Goal: Information Seeking & Learning: Learn about a topic

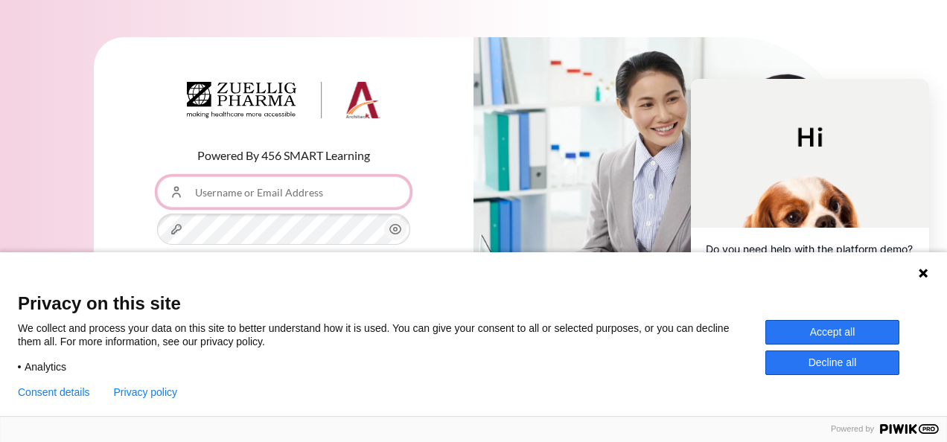
click at [375, 190] on input "Username or Email Address" at bounding box center [283, 191] width 253 height 31
type input "[PERSON_NAME][EMAIL_ADDRESS][DOMAIN_NAME]"
click at [823, 339] on button "Accept all" at bounding box center [833, 332] width 134 height 25
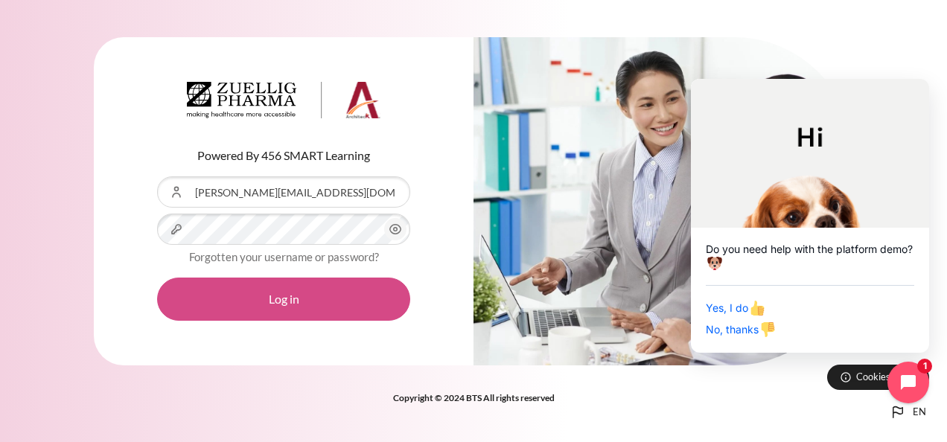
click at [321, 304] on button "Log in" at bounding box center [283, 299] width 253 height 43
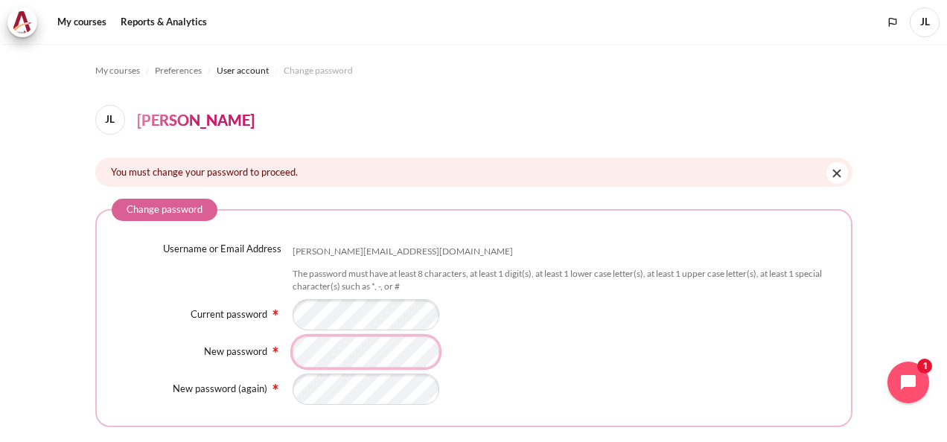
click at [360, 374] on div "Username or Email Address jesslee@zuelligpharma.com The password must have at l…" at bounding box center [474, 323] width 725 height 163
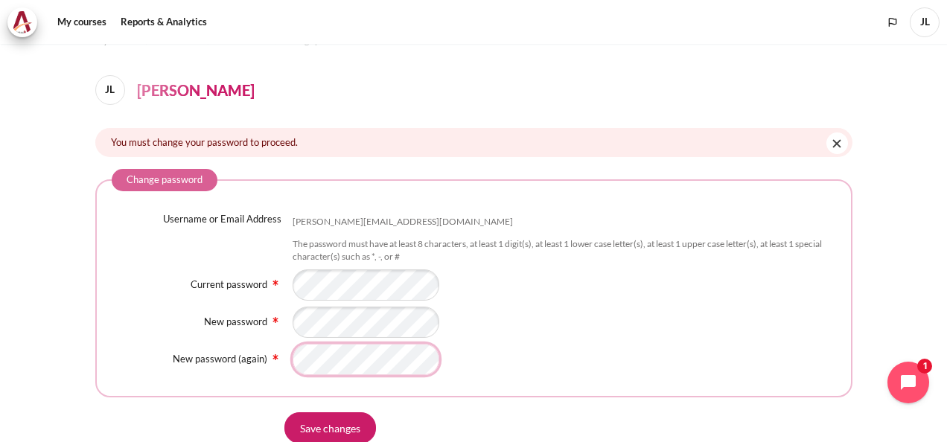
scroll to position [124, 0]
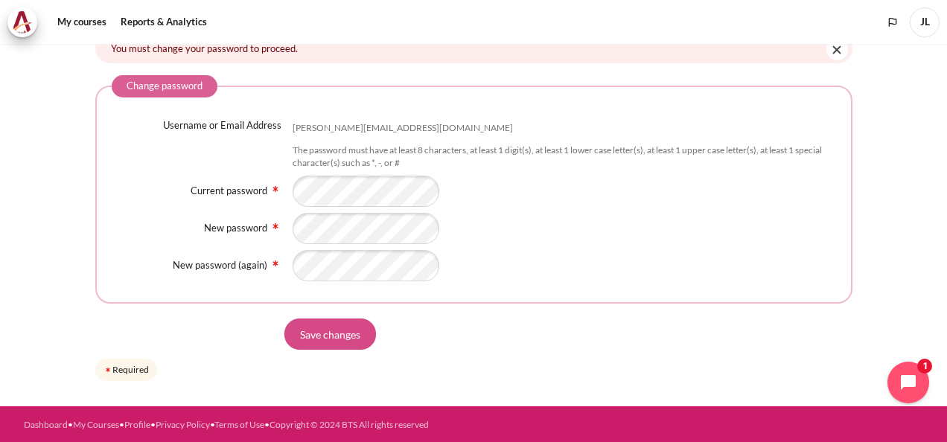
click at [334, 338] on input "Save changes" at bounding box center [330, 334] width 92 height 31
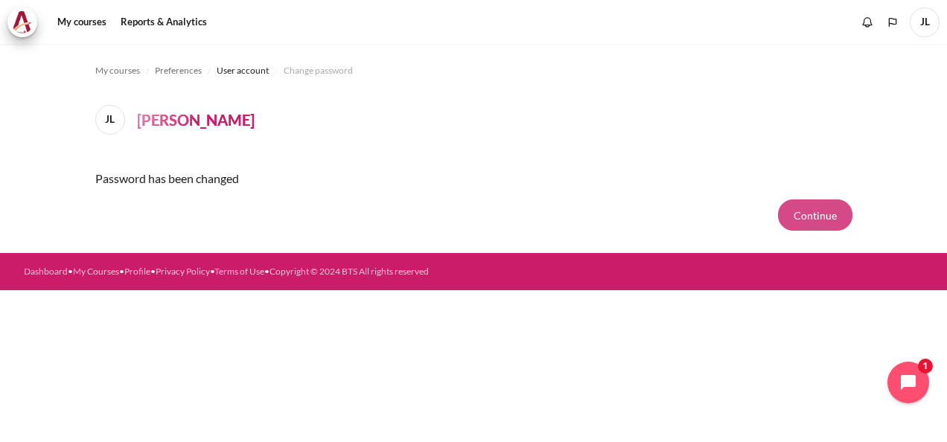
click at [812, 220] on button "Continue" at bounding box center [815, 215] width 74 height 31
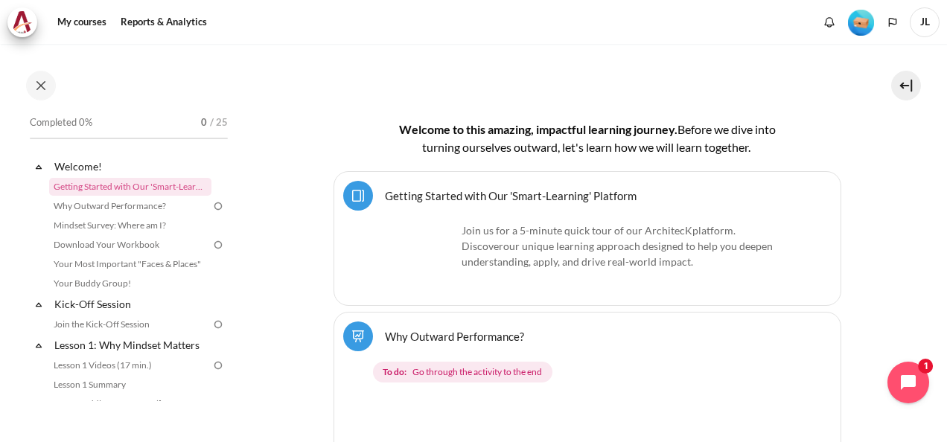
scroll to position [340, 0]
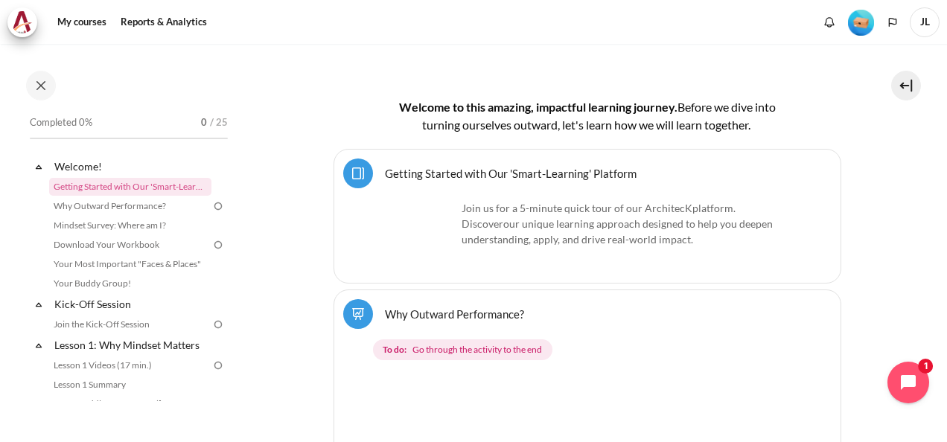
click at [480, 187] on div "Select activity Getting Started with Our 'Smart-Learning' Platform Page ." at bounding box center [588, 216] width 508 height 135
click at [480, 173] on link "Getting Started with Our 'Smart-Learning' Platform Page" at bounding box center [511, 173] width 252 height 14
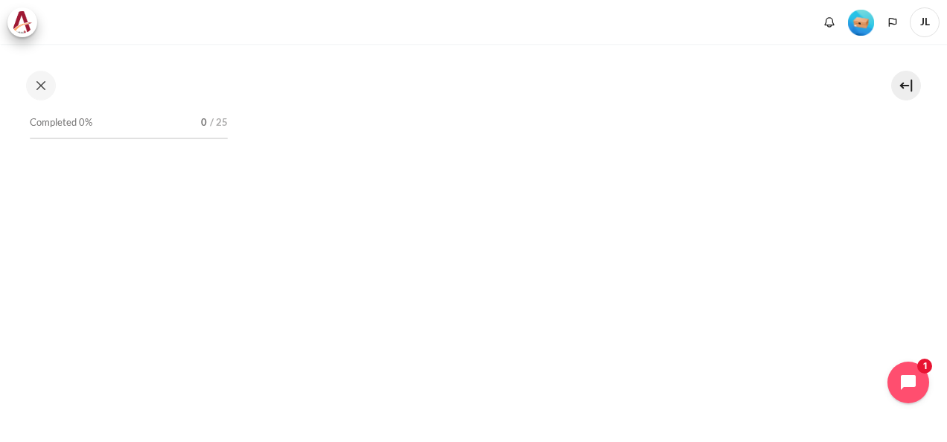
scroll to position [223, 0]
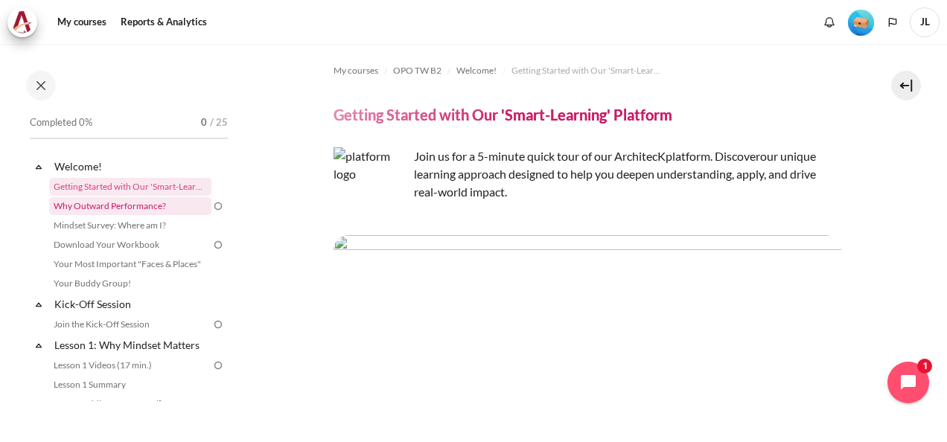
click at [89, 206] on link "Why Outward Performance?" at bounding box center [130, 206] width 162 height 18
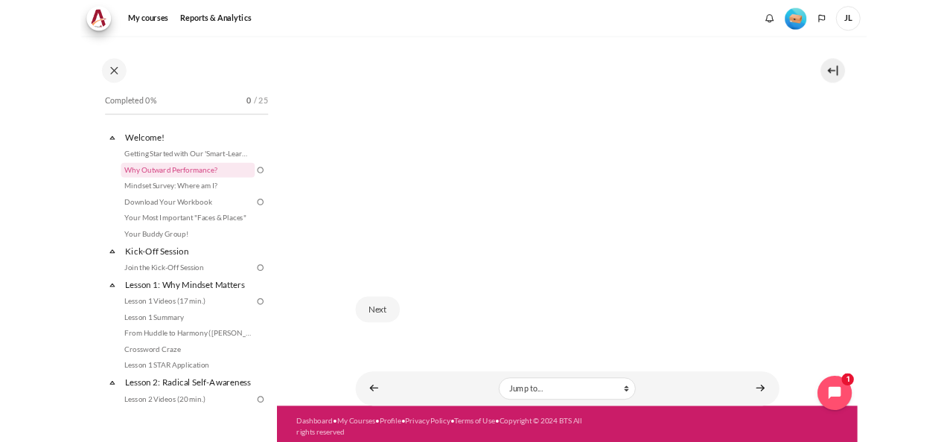
scroll to position [373, 0]
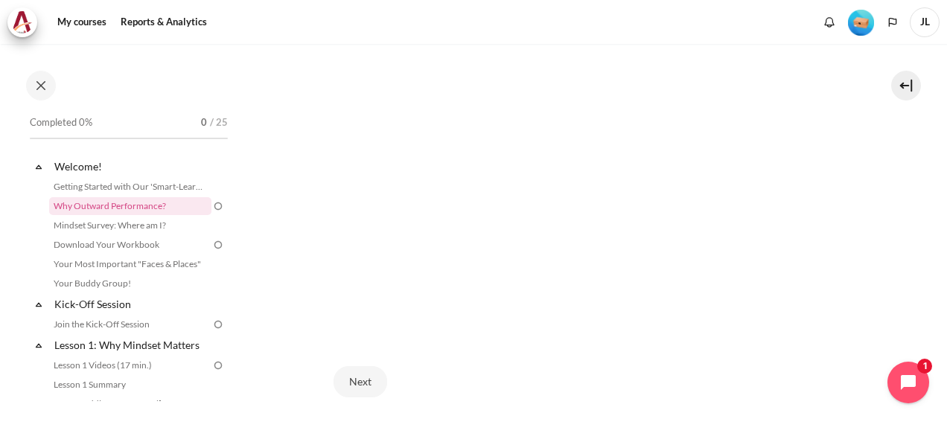
click at [487, 385] on div "Next" at bounding box center [588, 382] width 508 height 61
click at [102, 226] on link "Mindset Survey: Where am I?" at bounding box center [130, 226] width 162 height 18
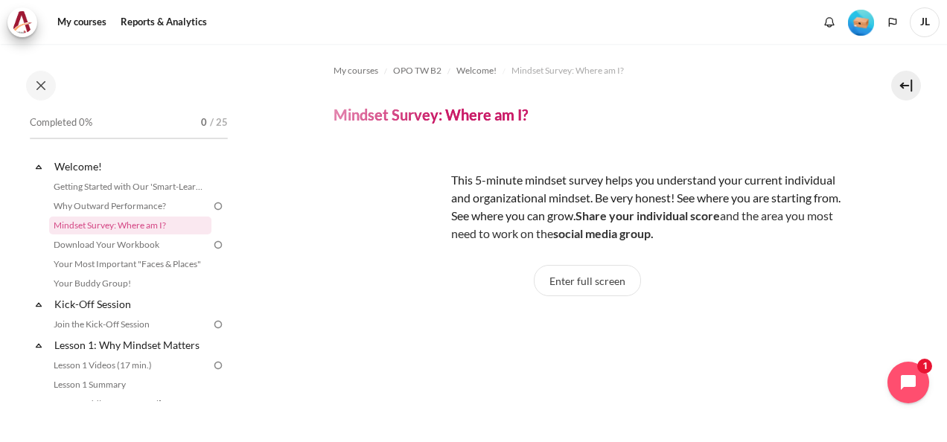
scroll to position [74, 0]
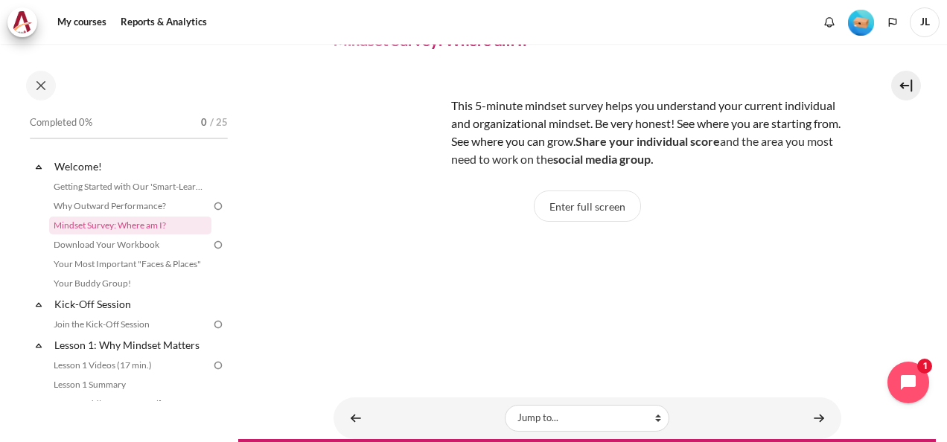
click at [914, 155] on section "My courses OPO TW B2 Welcome! Mindset Survey: Where am I? Mindset Survey: Where…" at bounding box center [587, 204] width 698 height 470
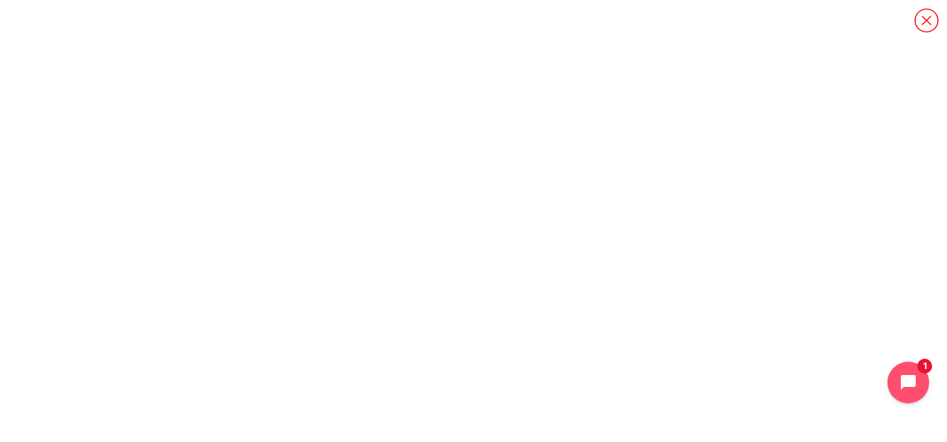
scroll to position [5, 0]
click at [919, 23] on icon "Content" at bounding box center [927, 20] width 26 height 26
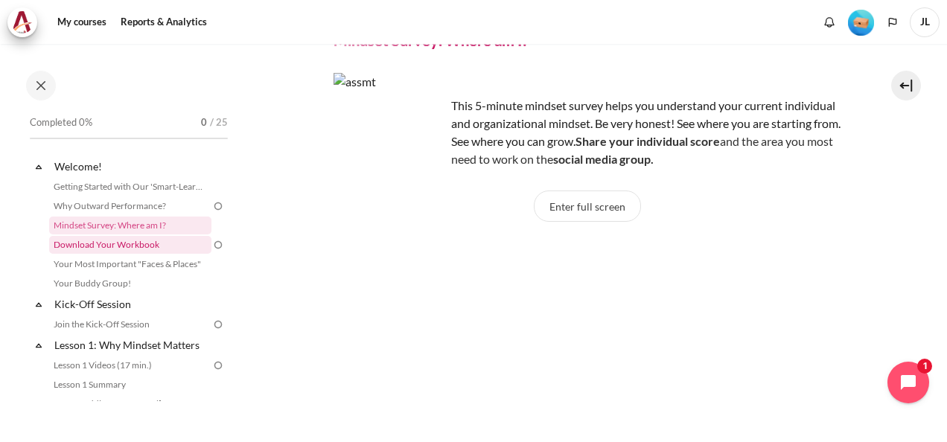
click at [66, 244] on link "Download Your Workbook" at bounding box center [130, 245] width 162 height 18
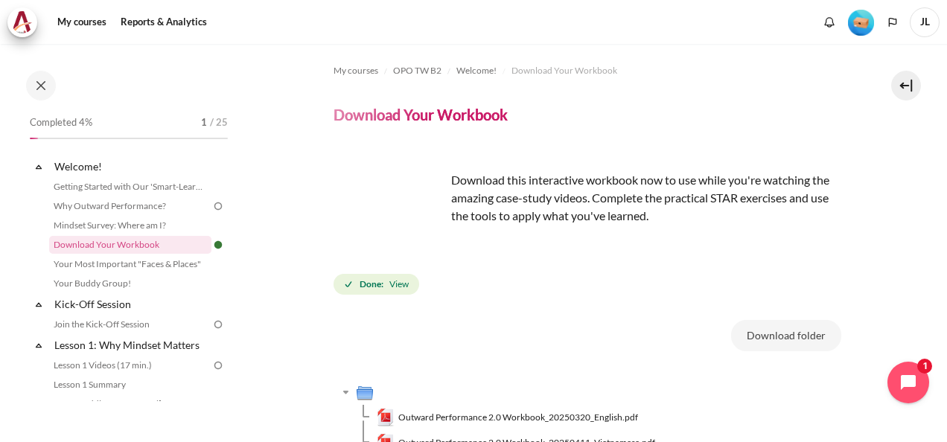
click at [378, 190] on img "Content" at bounding box center [390, 209] width 112 height 112
click at [506, 187] on p "Download this interactive workbook now to use while you're watching the amazing…" at bounding box center [588, 188] width 508 height 71
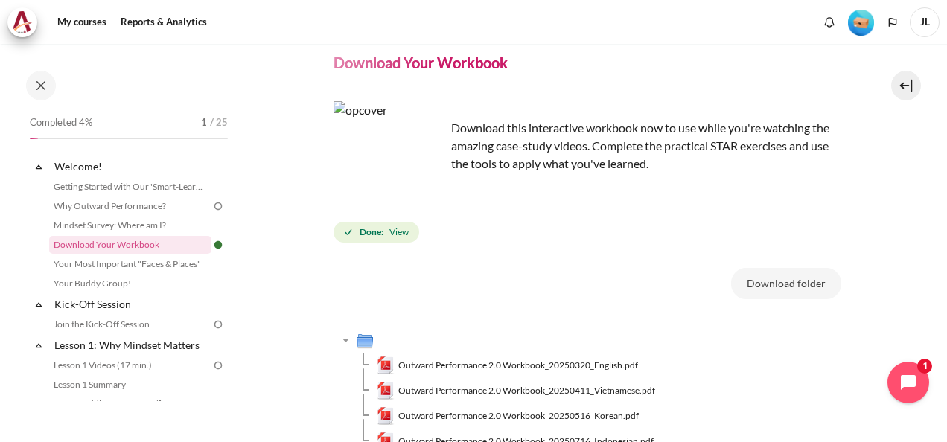
scroll to position [74, 0]
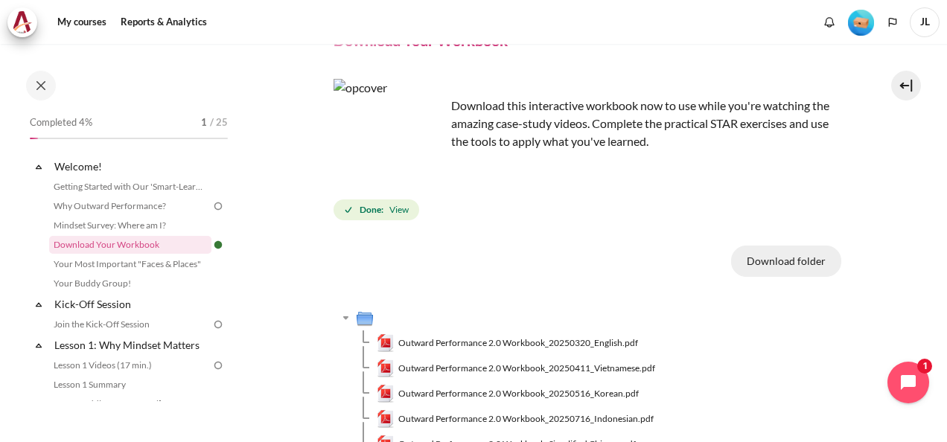
click at [773, 265] on button "Download folder" at bounding box center [786, 261] width 110 height 31
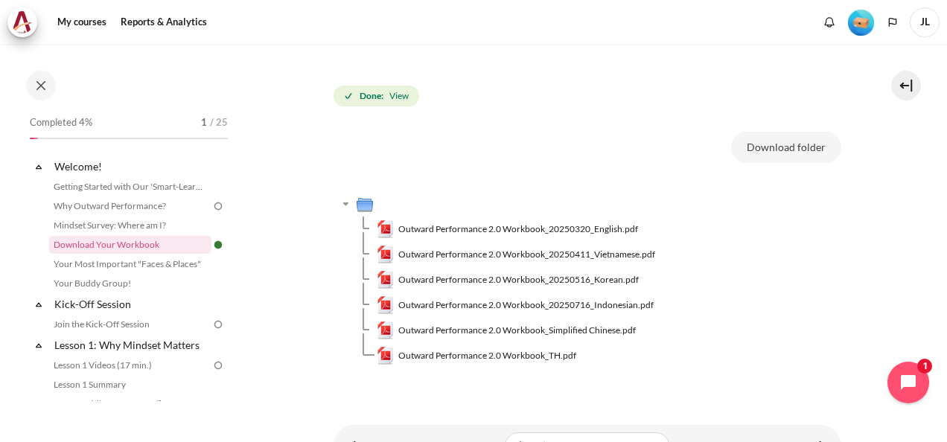
scroll to position [262, 0]
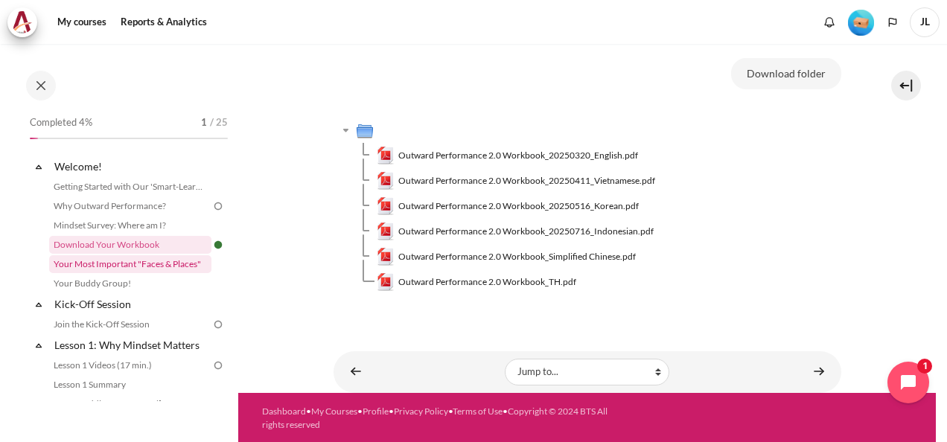
click at [110, 267] on link "Your Most Important "Faces & Places"" at bounding box center [130, 264] width 162 height 18
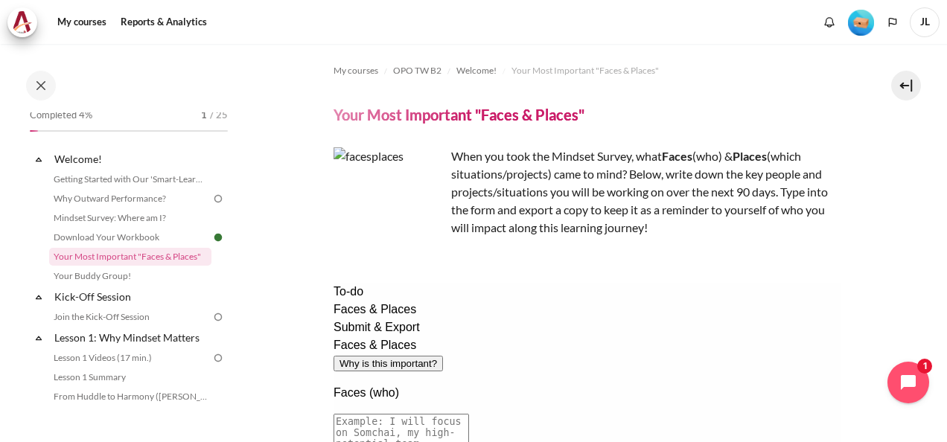
click at [445, 414] on textarea at bounding box center [401, 433] width 136 height 38
drag, startPoint x: 648, startPoint y: 399, endPoint x: 427, endPoint y: 369, distance: 222.5
click at [427, 369] on div "Faces & Places Why is this important? Faces (who) I will focus on Aaron(DM) and…" at bounding box center [587, 440] width 508 height 206
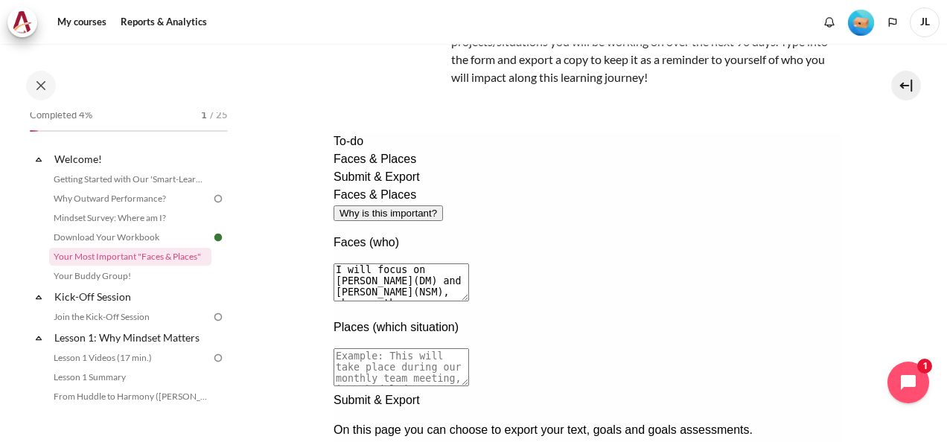
scroll to position [149, 0]
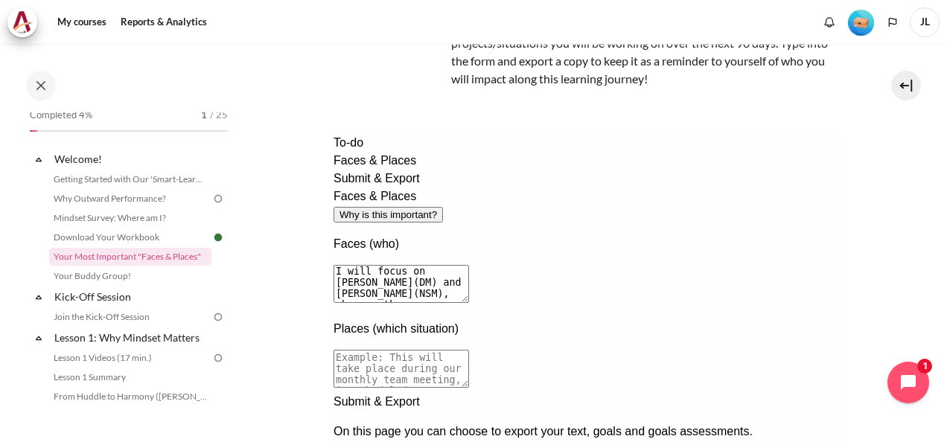
type textarea "I will focus on [PERSON_NAME](DM) and [PERSON_NAME](NSM), who are the managers …"
click at [445, 350] on textarea at bounding box center [401, 369] width 136 height 38
drag, startPoint x: 696, startPoint y: 314, endPoint x: 439, endPoint y: 295, distance: 256.9
click at [439, 350] on textarea "This will take place during our monthly MMS meeting where we will review and di…" at bounding box center [401, 369] width 136 height 38
click at [468, 350] on textarea "This will take place during our monthly MMS meeting where we will review and di…" at bounding box center [401, 369] width 136 height 38
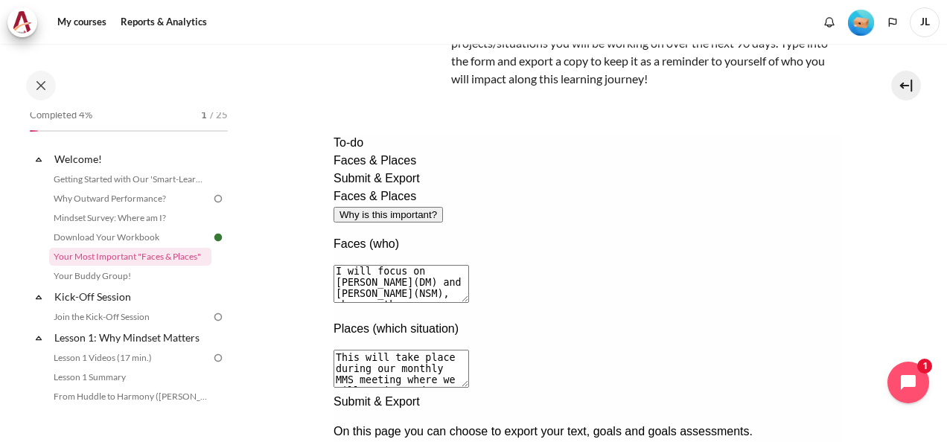
drag, startPoint x: 721, startPoint y: 298, endPoint x: 737, endPoint y: 309, distance: 19.8
click at [468, 350] on textarea "This will take place during our monthly MMS meeting where we will review and di…" at bounding box center [401, 369] width 136 height 38
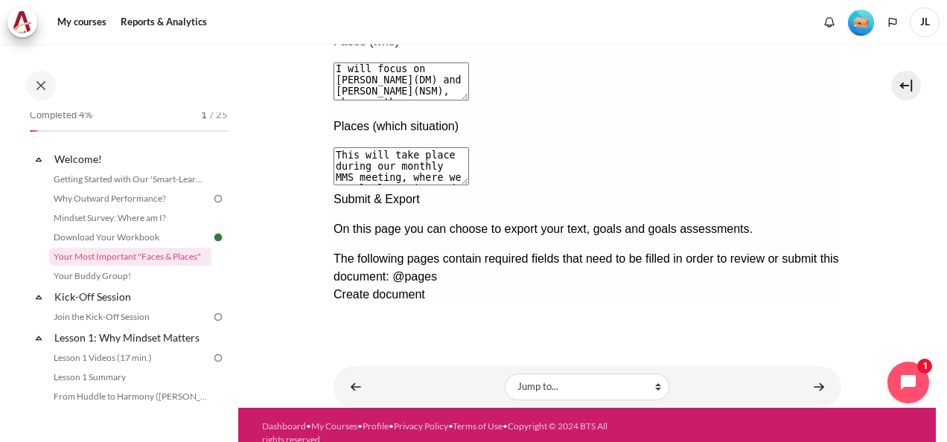
scroll to position [368, 0]
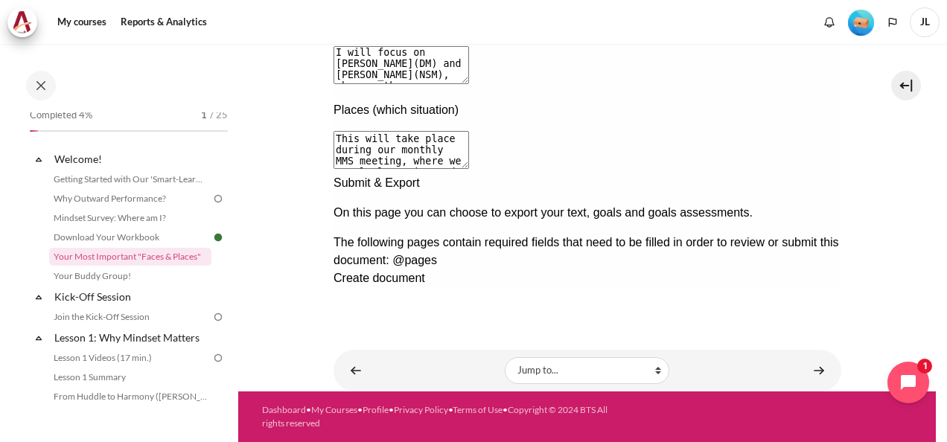
type textarea "This will take place during our monthly MMS meeting, where we regularly review …"
click at [812, 174] on div "Next documentation step" at bounding box center [587, 174] width 508 height 0
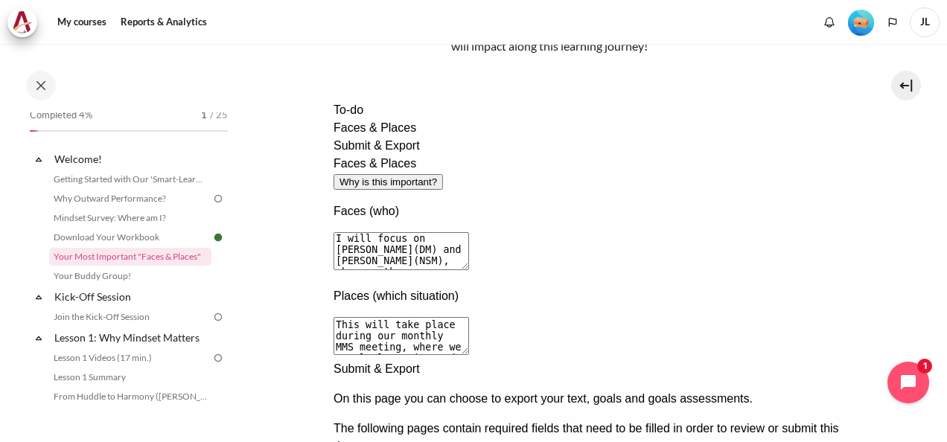
scroll to position [61, 0]
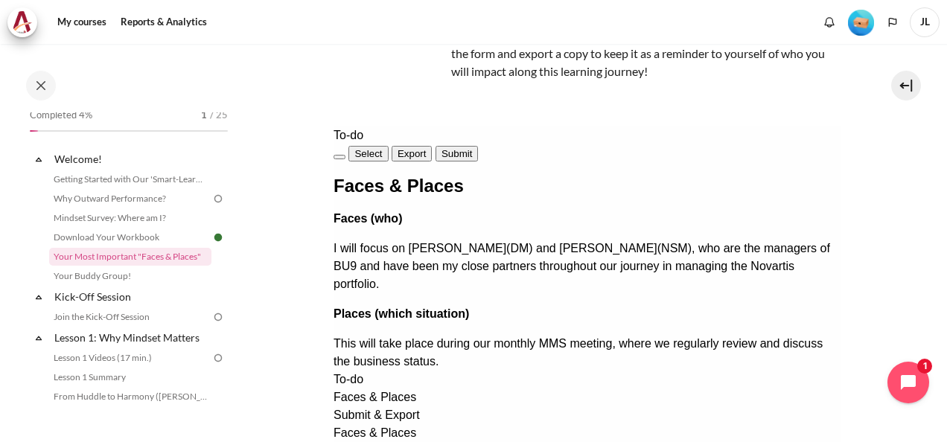
scroll to position [70, 0]
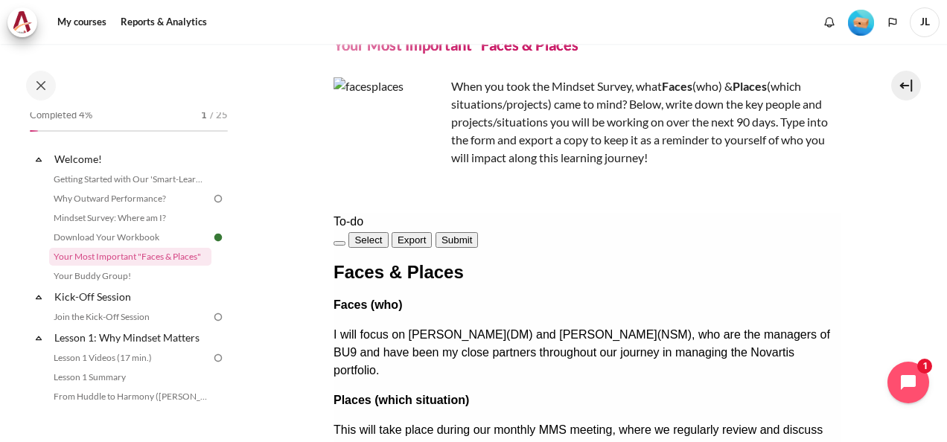
click at [471, 237] on span "Submit" at bounding box center [456, 240] width 31 height 11
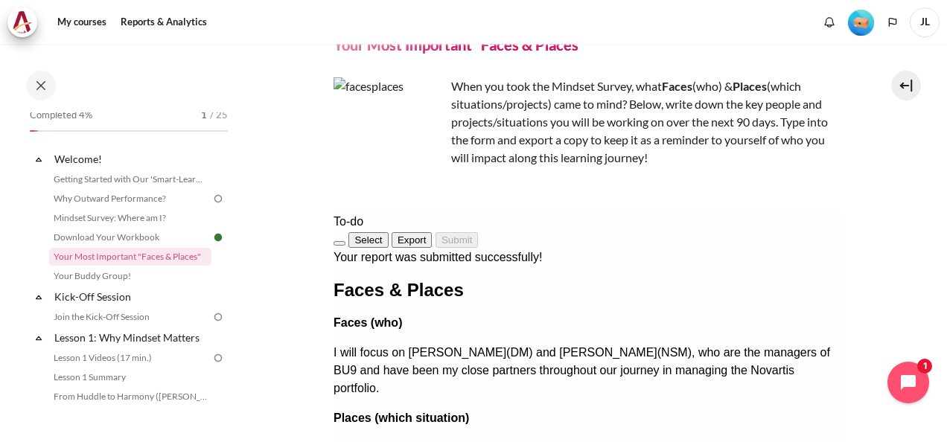
click at [426, 237] on span "Export" at bounding box center [411, 240] width 29 height 11
click at [902, 203] on section "My courses OPO TW B2 Welcome! Your Most Important "Faces & Places" Your Most Im…" at bounding box center [587, 332] width 698 height 716
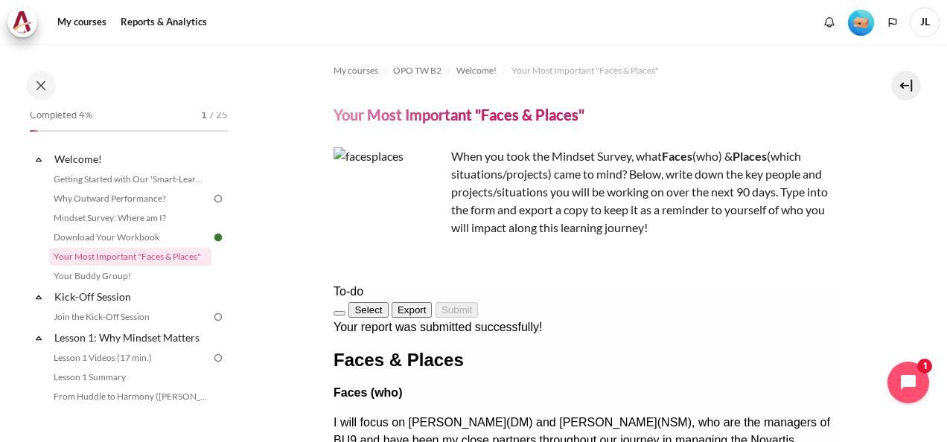
scroll to position [368, 0]
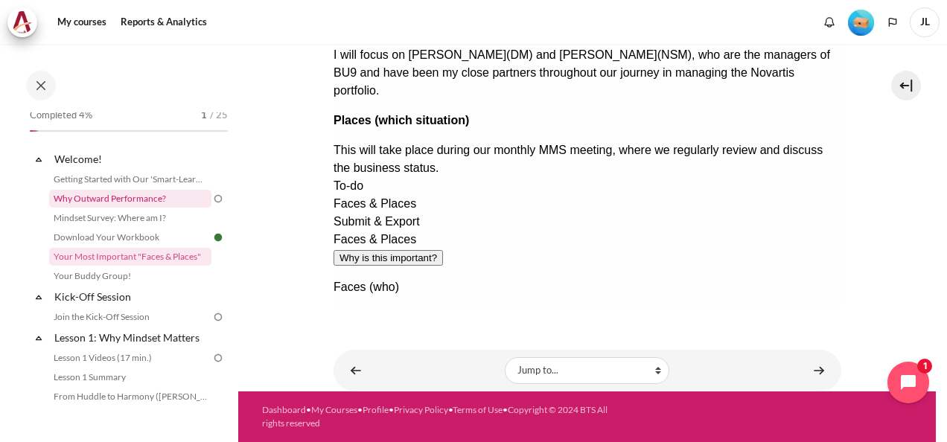
click at [105, 195] on link "Why Outward Performance?" at bounding box center [130, 199] width 162 height 18
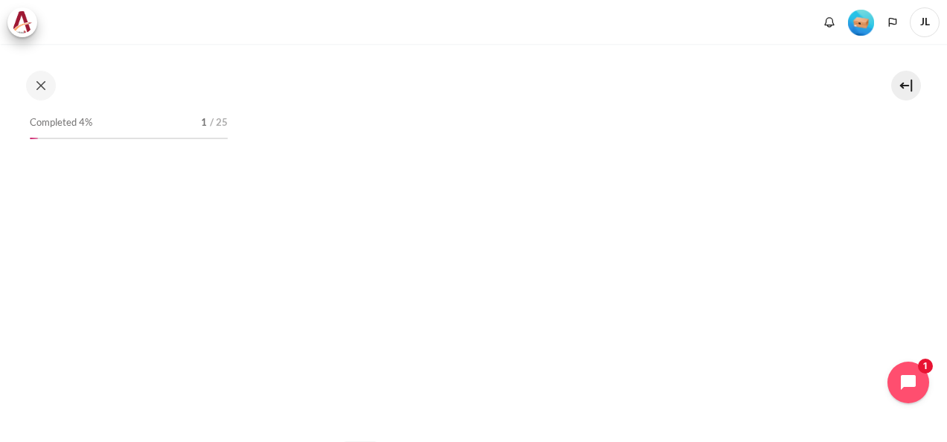
scroll to position [474, 0]
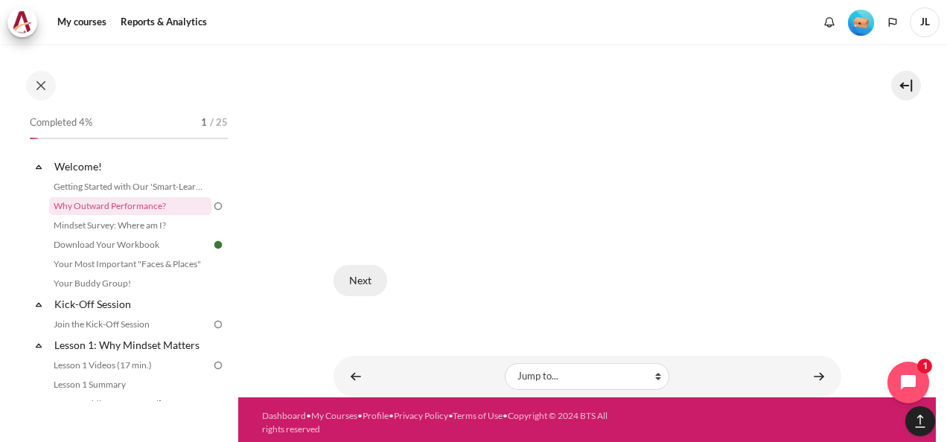
click at [353, 273] on button "Next" at bounding box center [361, 280] width 54 height 31
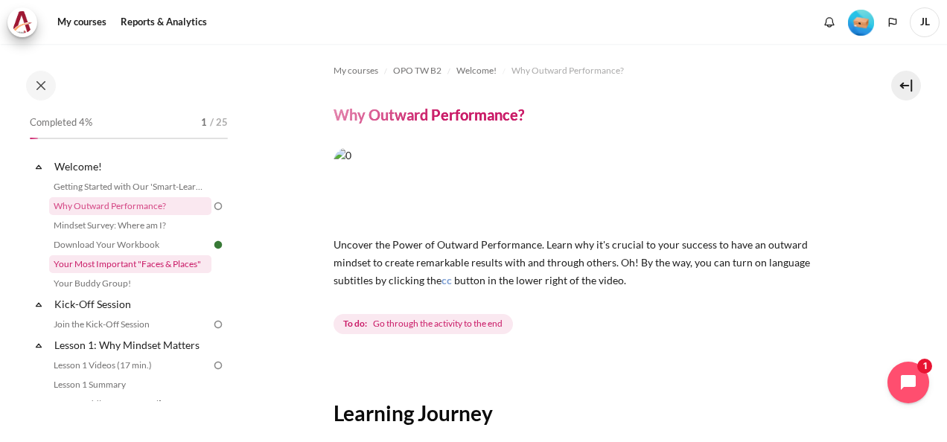
click at [134, 265] on link "Your Most Important "Faces & Places"" at bounding box center [130, 264] width 162 height 18
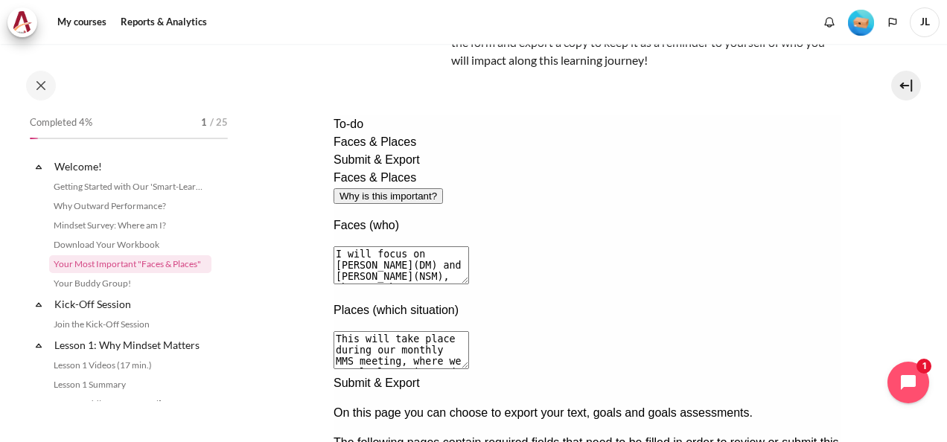
scroll to position [7, 0]
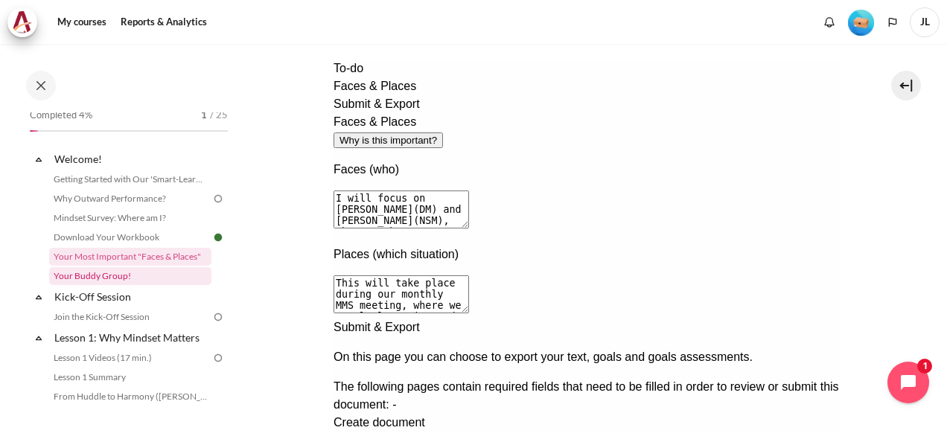
click at [96, 272] on link "Your Buddy Group!" at bounding box center [130, 276] width 162 height 18
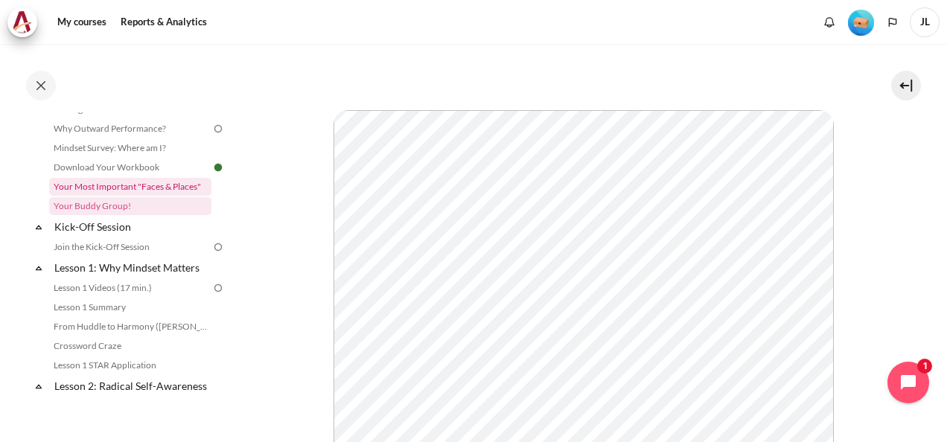
scroll to position [101, 0]
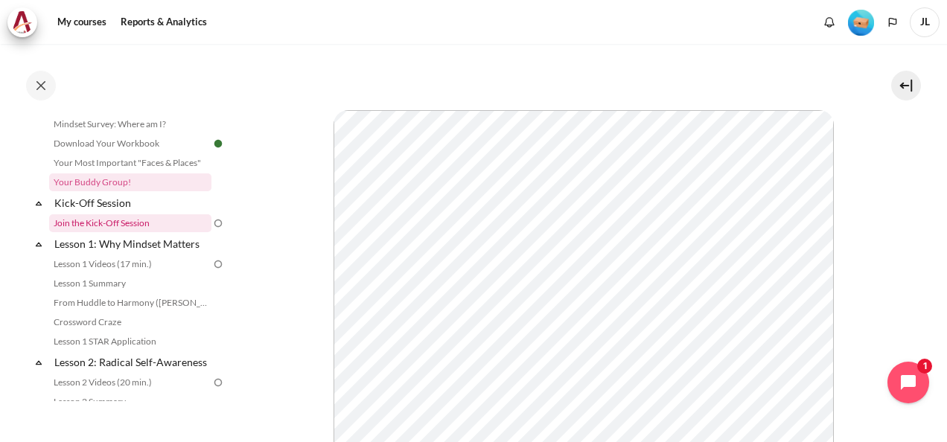
click at [82, 224] on link "Join the Kick-Off Session" at bounding box center [130, 223] width 162 height 18
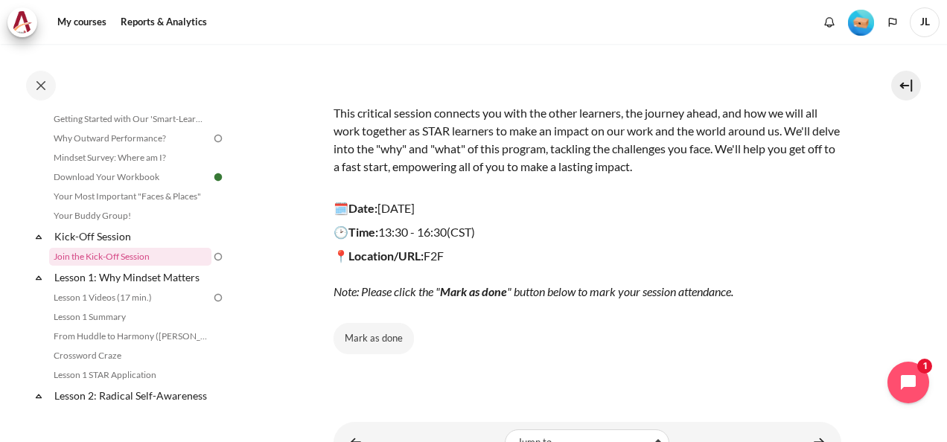
scroll to position [219, 0]
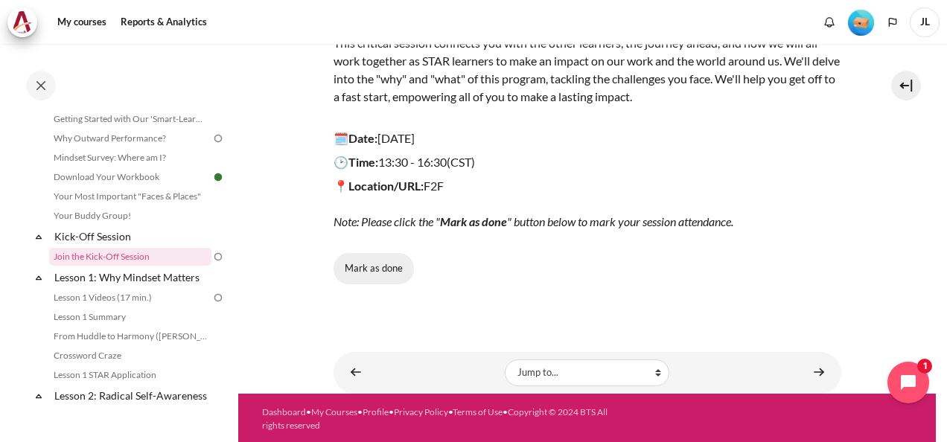
click at [379, 265] on button "Mark as done" at bounding box center [374, 268] width 80 height 31
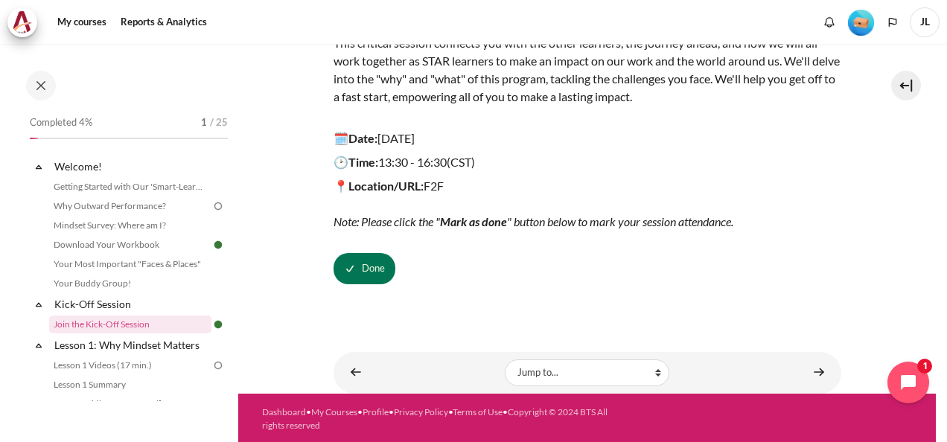
scroll to position [0, 0]
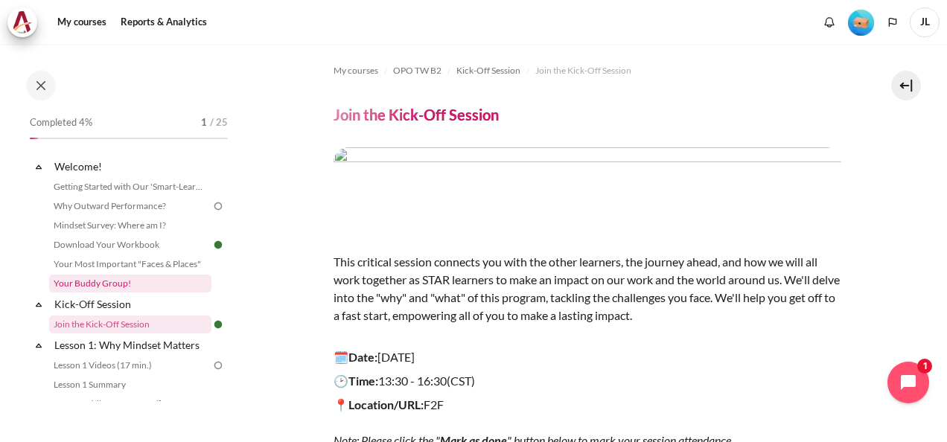
click at [110, 284] on link "Your Buddy Group!" at bounding box center [130, 284] width 162 height 18
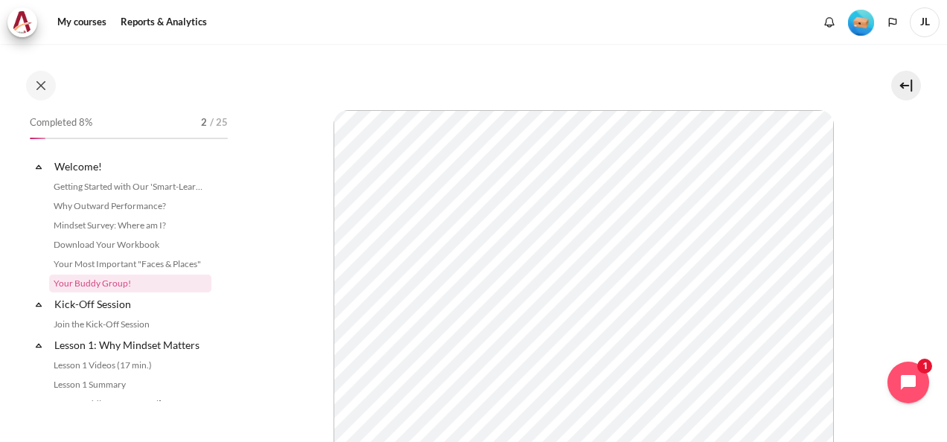
scroll to position [27, 0]
